Goal: Task Accomplishment & Management: Use online tool/utility

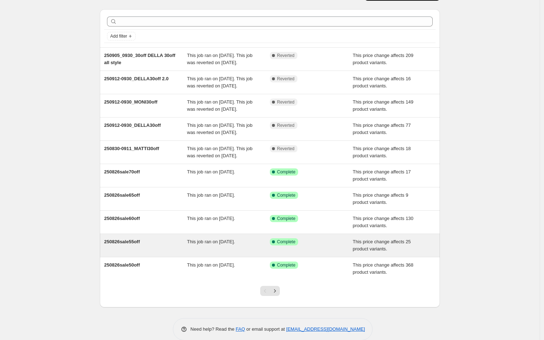
scroll to position [54, 0]
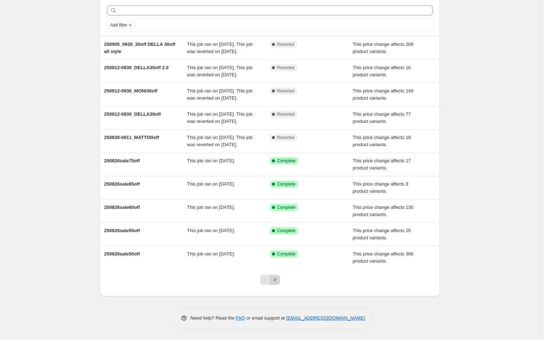
click at [278, 283] on icon "Next" at bounding box center [274, 279] width 7 height 7
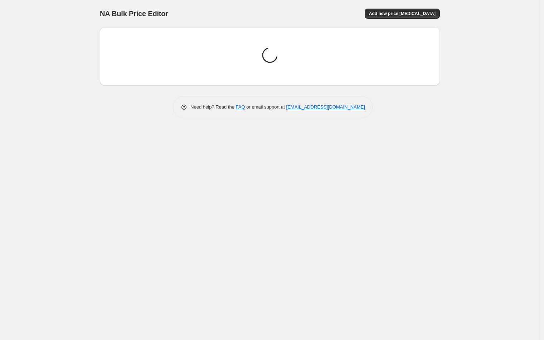
scroll to position [0, 0]
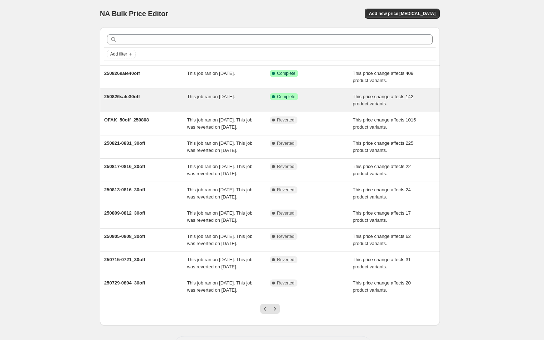
click at [131, 96] on span "250826sale30off" at bounding box center [122, 96] width 36 height 5
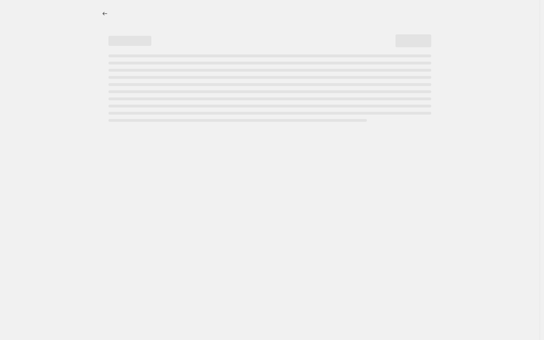
select select "pcap"
select select "no_change"
select select "tag"
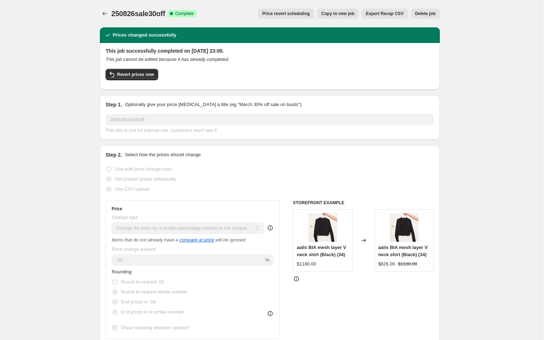
click at [348, 18] on button "Copy to new job" at bounding box center [338, 14] width 42 height 10
select select "pcap"
select select "no_change"
select select "tag"
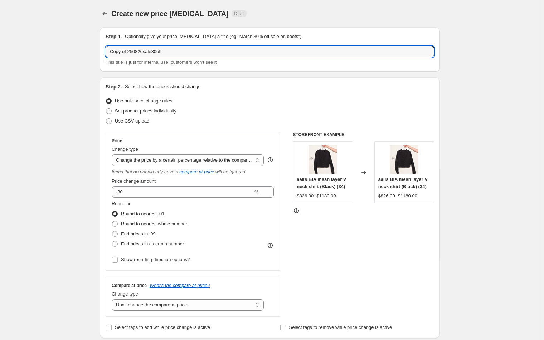
drag, startPoint x: 132, startPoint y: 53, endPoint x: 71, endPoint y: 48, distance: 61.4
drag, startPoint x: 124, startPoint y: 50, endPoint x: 133, endPoint y: 55, distance: 10.4
click at [126, 51] on input "250826sale30off" at bounding box center [270, 51] width 329 height 11
drag, startPoint x: 127, startPoint y: 53, endPoint x: 144, endPoint y: 55, distance: 16.7
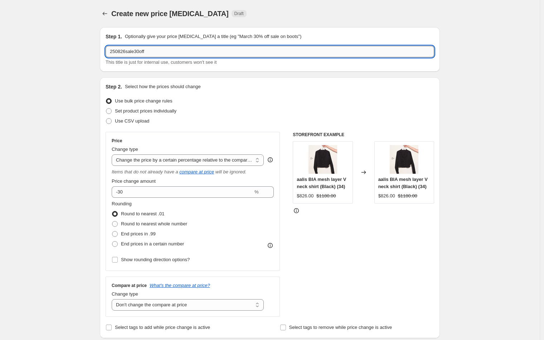
click at [127, 53] on input "250826sale30off" at bounding box center [270, 51] width 329 height 11
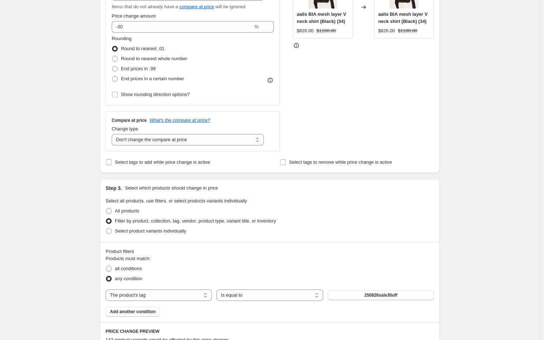
scroll to position [235, 0]
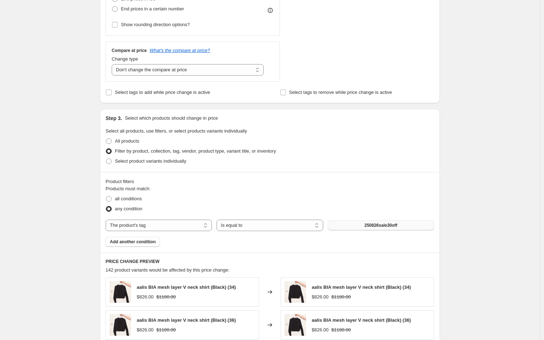
type input "250918sale30off"
click at [390, 228] on button "250826sale30off" at bounding box center [381, 225] width 106 height 10
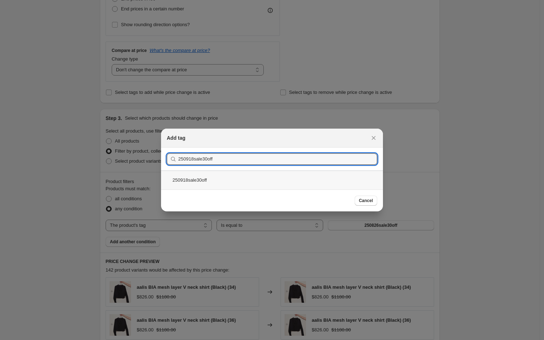
type input "250918sale30off"
click at [204, 182] on div "250918sale30off" at bounding box center [272, 179] width 222 height 19
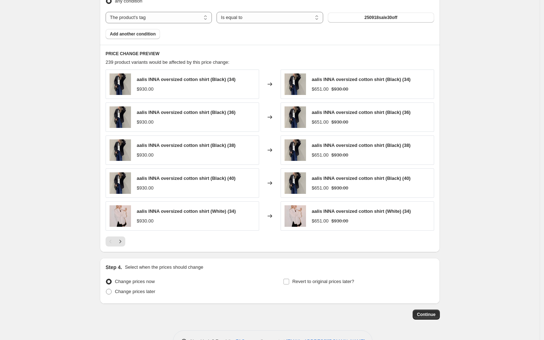
scroll to position [466, 0]
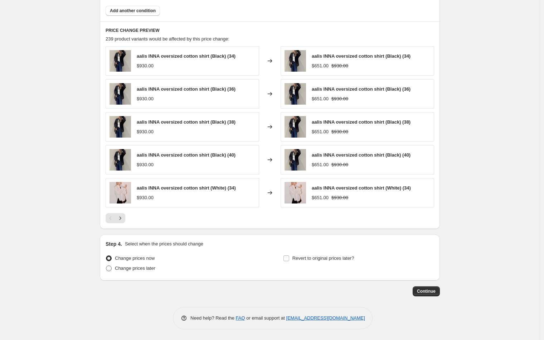
click at [136, 267] on span "Change prices later" at bounding box center [135, 267] width 40 height 5
click at [106, 266] on input "Change prices later" at bounding box center [106, 265] width 0 height 0
radio input "true"
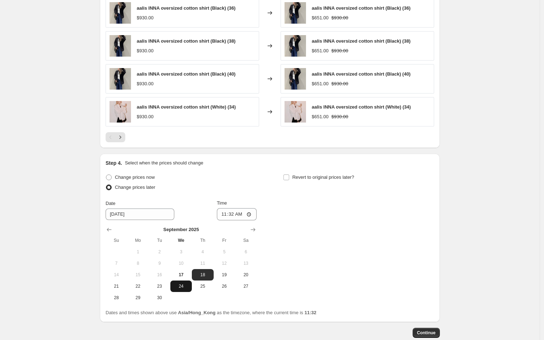
scroll to position [588, 0]
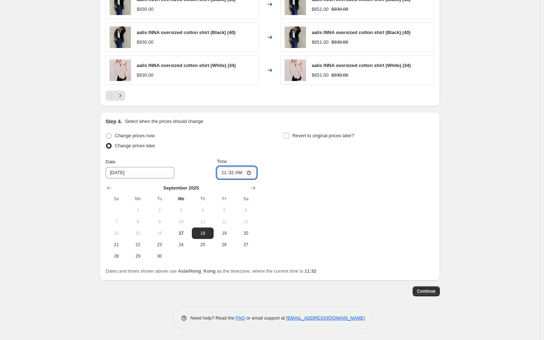
click at [233, 173] on input "11:32" at bounding box center [237, 173] width 40 height 12
click at [236, 173] on input "23:59" at bounding box center [237, 173] width 40 height 12
click at [233, 173] on input "23:59" at bounding box center [237, 173] width 40 height 12
type input "23:55"
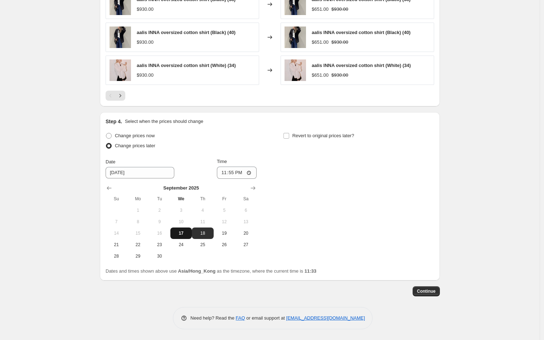
click at [176, 233] on span "17" at bounding box center [181, 233] width 16 height 6
type input "9/17/2025"
click at [422, 291] on span "Continue" at bounding box center [426, 291] width 19 height 6
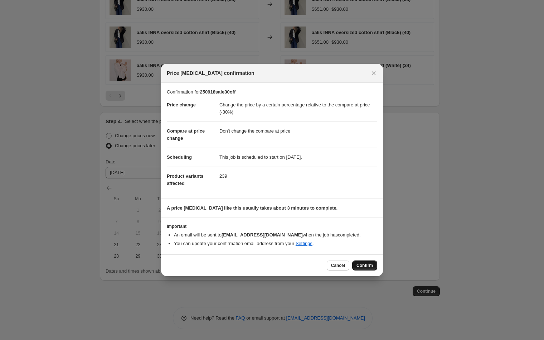
click at [357, 266] on span "Confirm" at bounding box center [365, 265] width 16 height 6
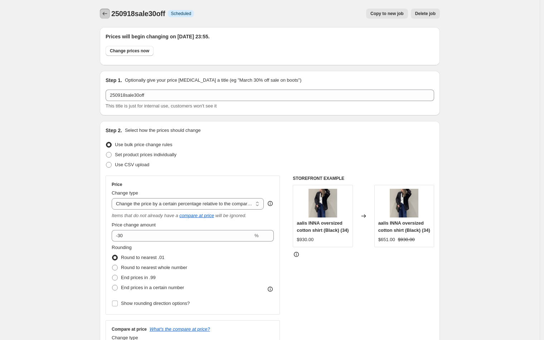
click at [102, 13] on button "Price change jobs" at bounding box center [105, 14] width 10 height 10
